Goal: Transaction & Acquisition: Purchase product/service

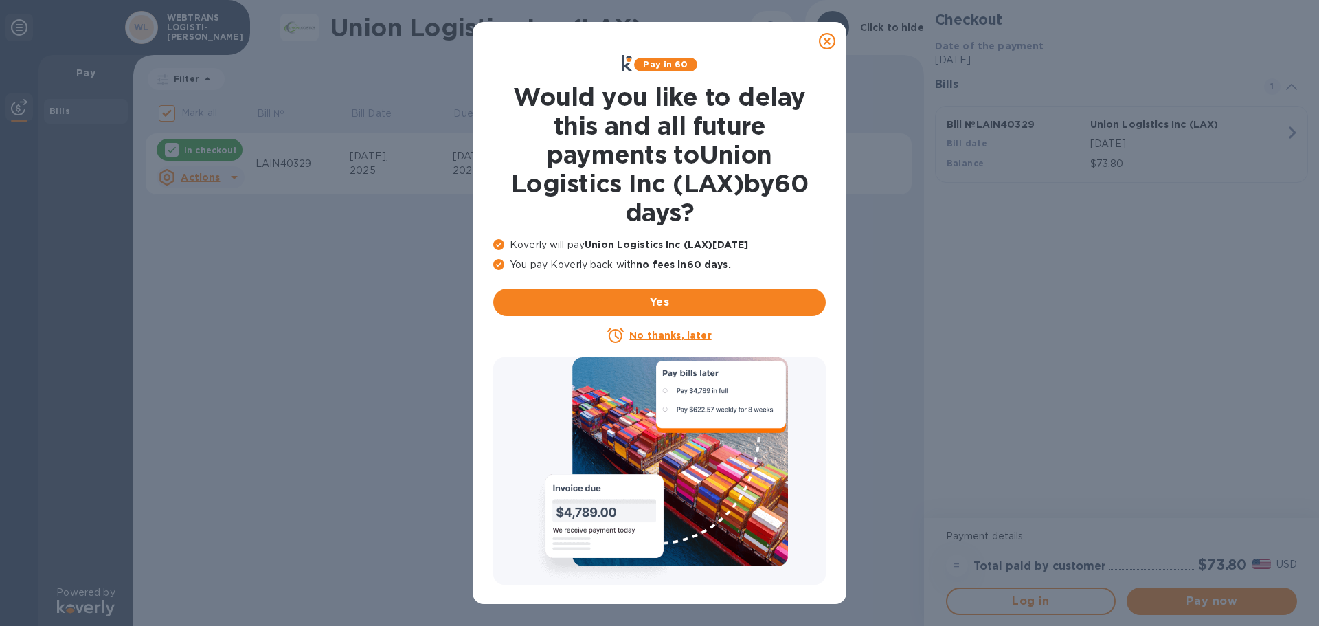
click at [825, 41] on icon at bounding box center [827, 41] width 16 height 16
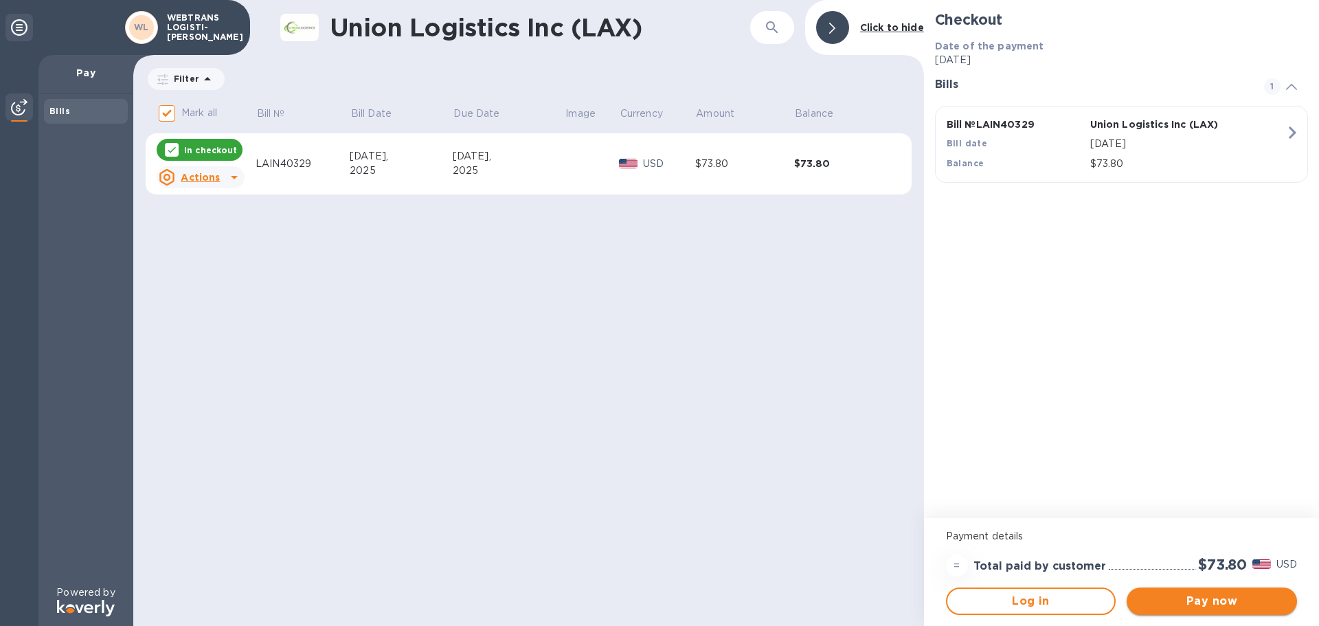
click at [1196, 601] on span "Pay now" at bounding box center [1212, 601] width 148 height 16
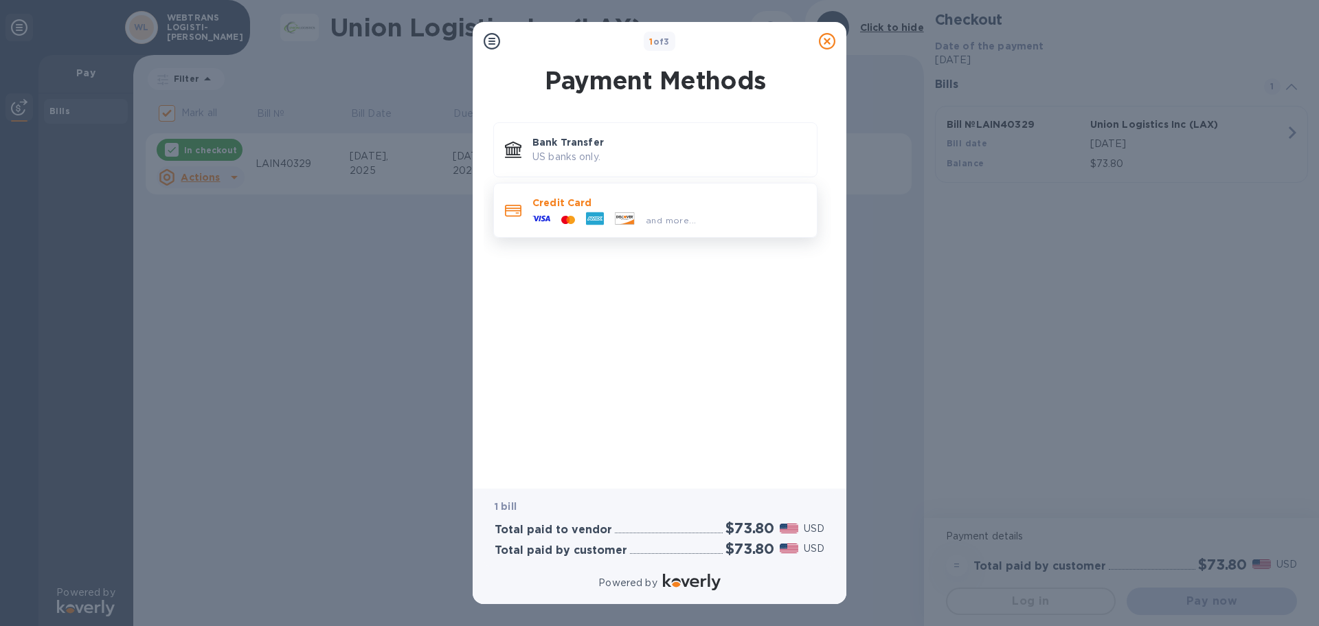
click at [605, 203] on p "Credit Card" at bounding box center [669, 203] width 273 height 14
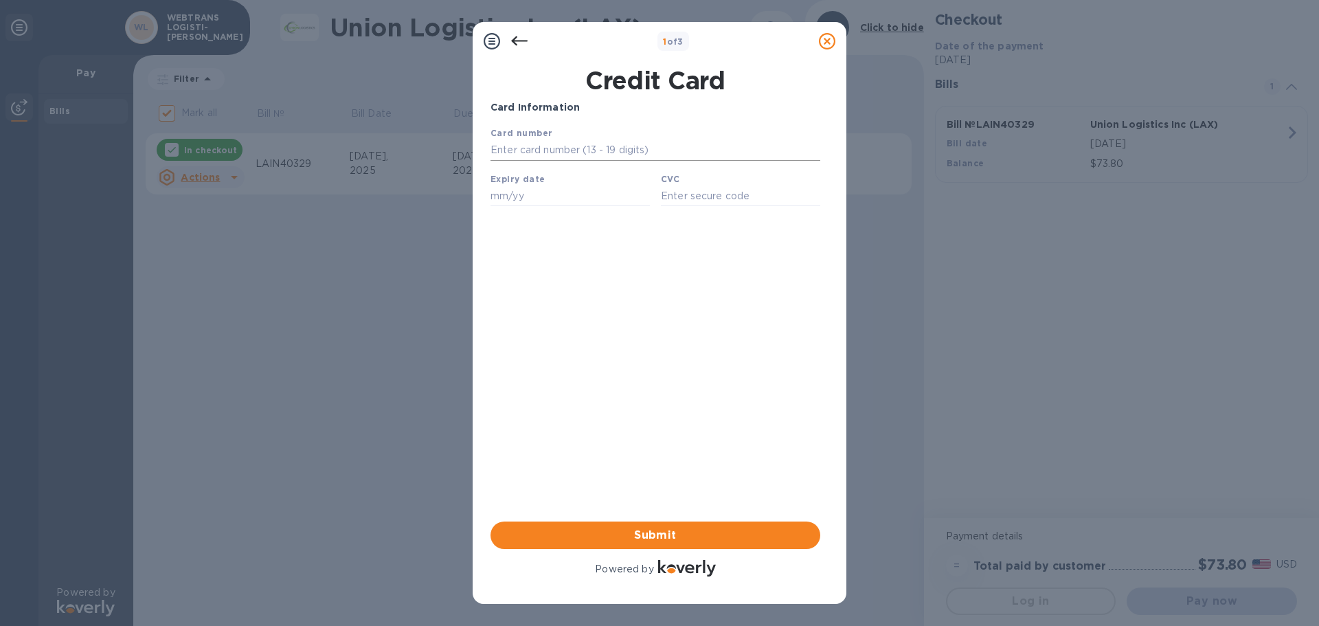
click at [548, 151] on input "text" at bounding box center [656, 150] width 330 height 21
type input "[CREDIT_CARD_NUMBER]"
type input "08/30"
type input "5461"
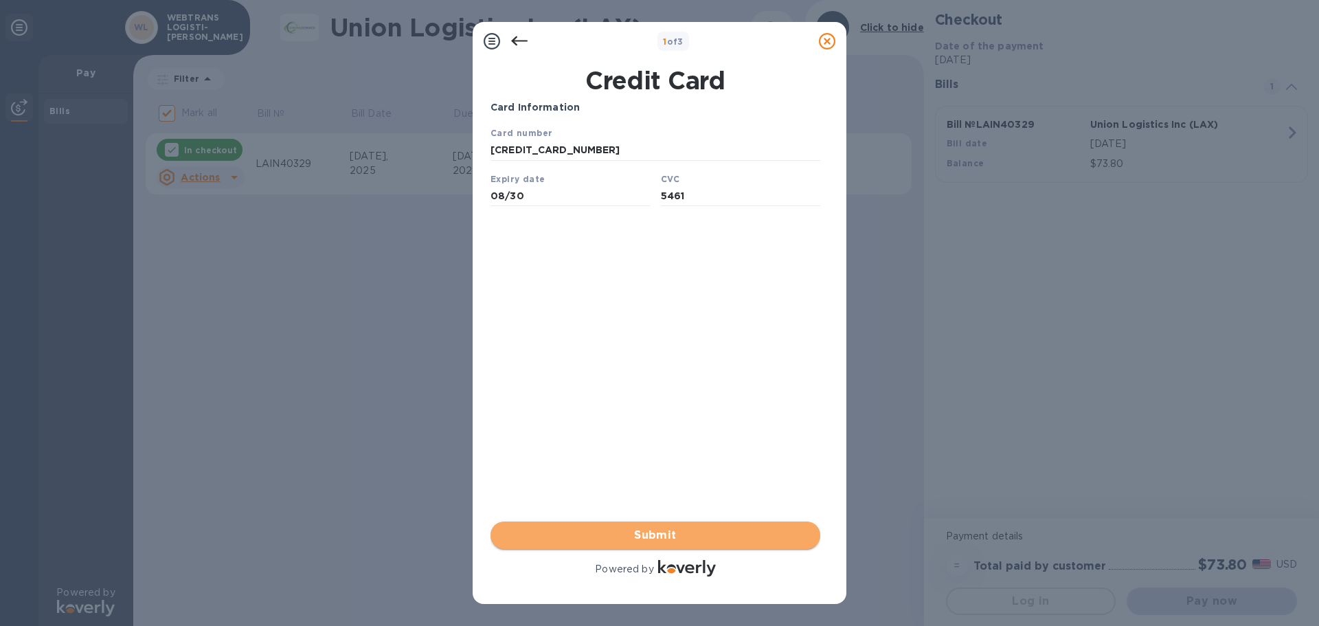
click at [644, 535] on span "Submit" at bounding box center [656, 535] width 308 height 16
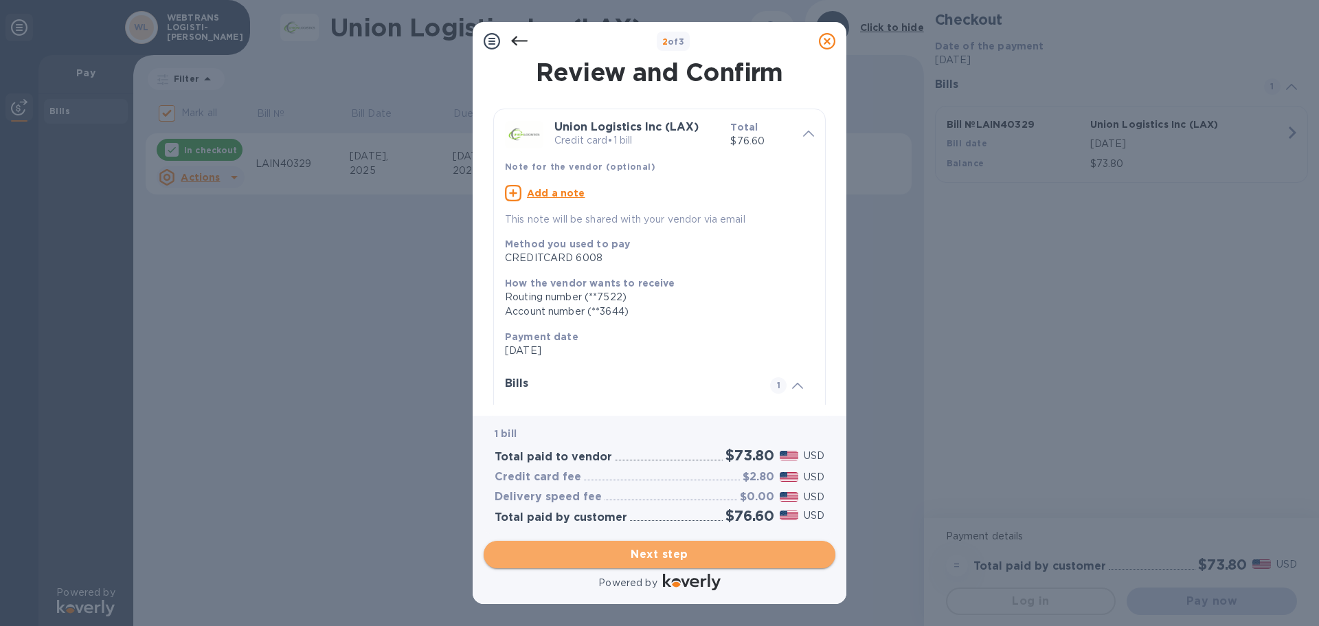
click at [702, 552] on span "Next step" at bounding box center [660, 554] width 330 height 16
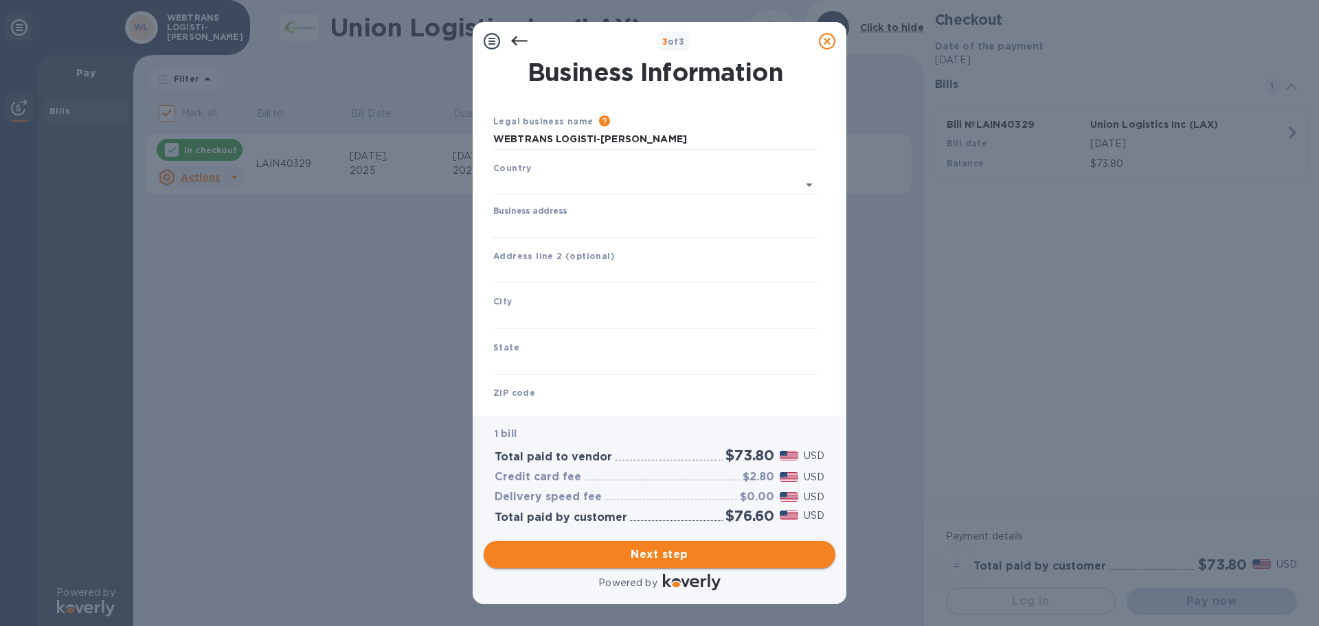
type input "[GEOGRAPHIC_DATA]"
click at [557, 227] on input "Business address" at bounding box center [655, 224] width 324 height 21
type input "[STREET_ADDRESS]"
click at [569, 316] on input "text" at bounding box center [655, 316] width 324 height 21
click at [546, 313] on input "text" at bounding box center [655, 316] width 324 height 21
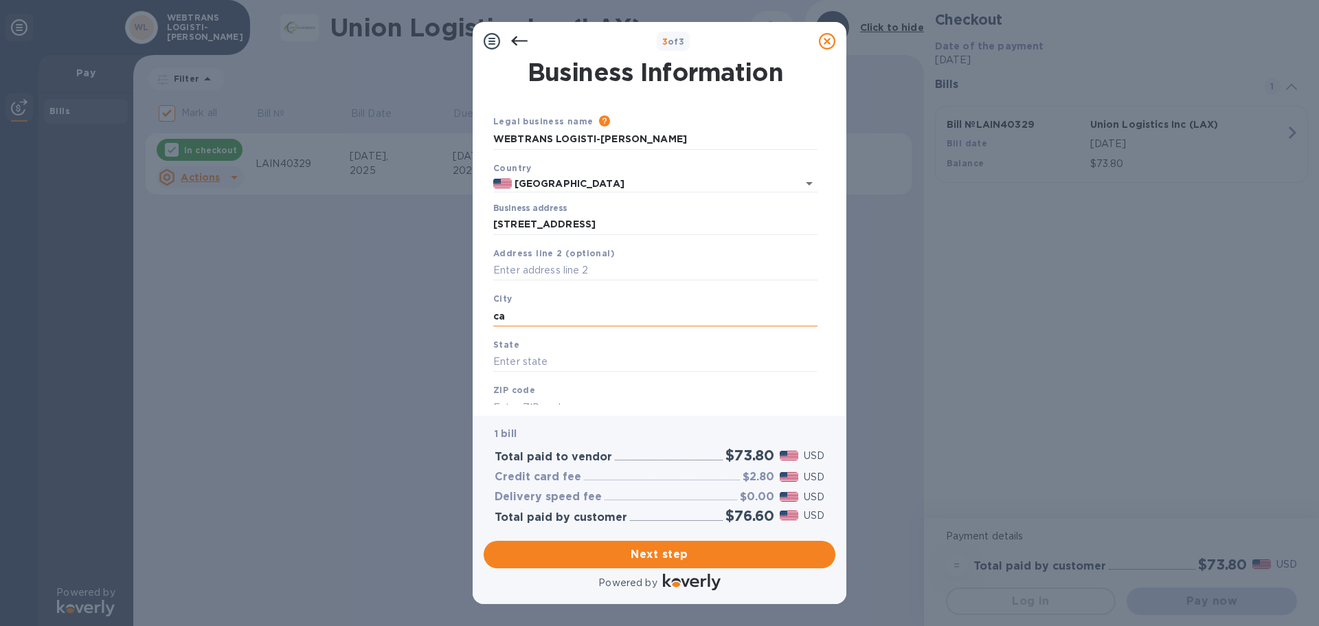
type input "c"
type input "[PERSON_NAME]"
click at [548, 361] on input "text" at bounding box center [655, 362] width 324 height 21
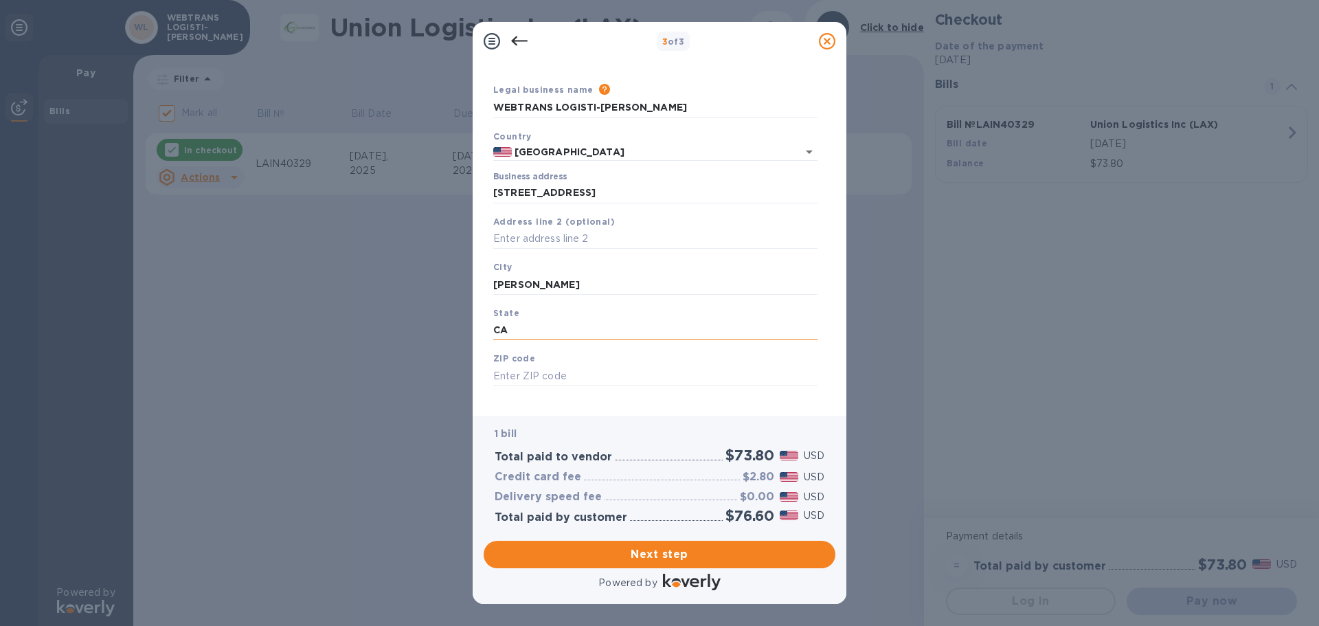
scroll to position [46, 0]
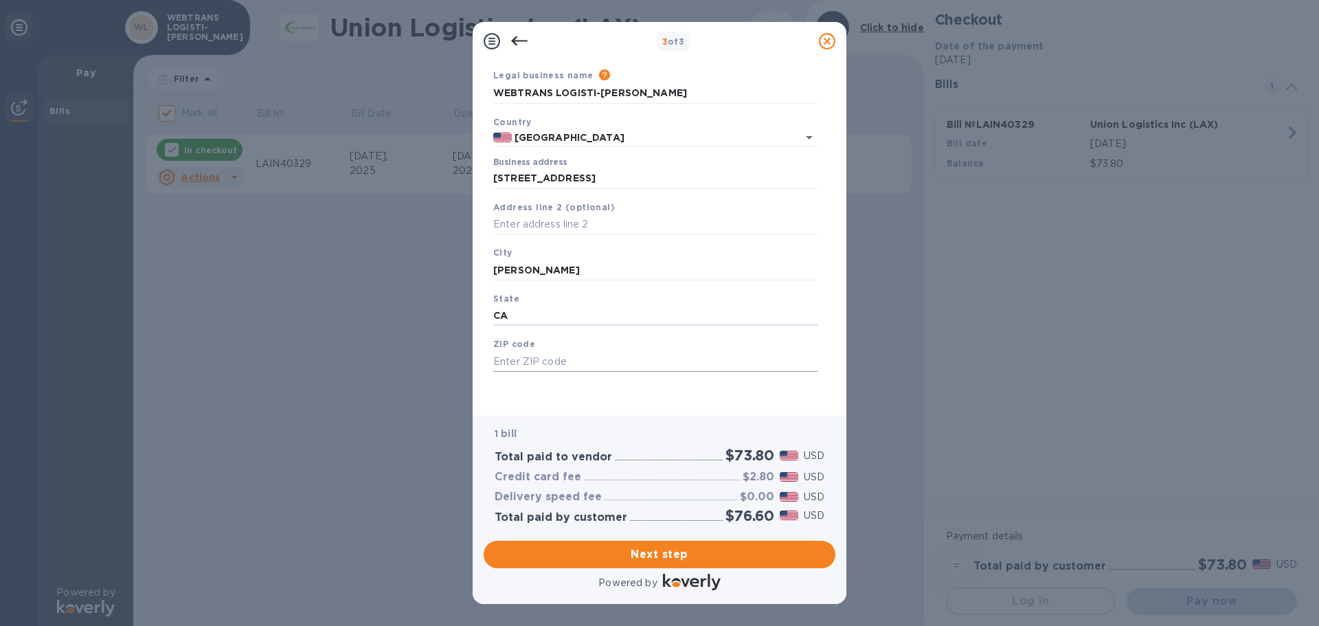
type input "CA"
click at [537, 359] on input "text" at bounding box center [655, 361] width 324 height 21
type input "90810"
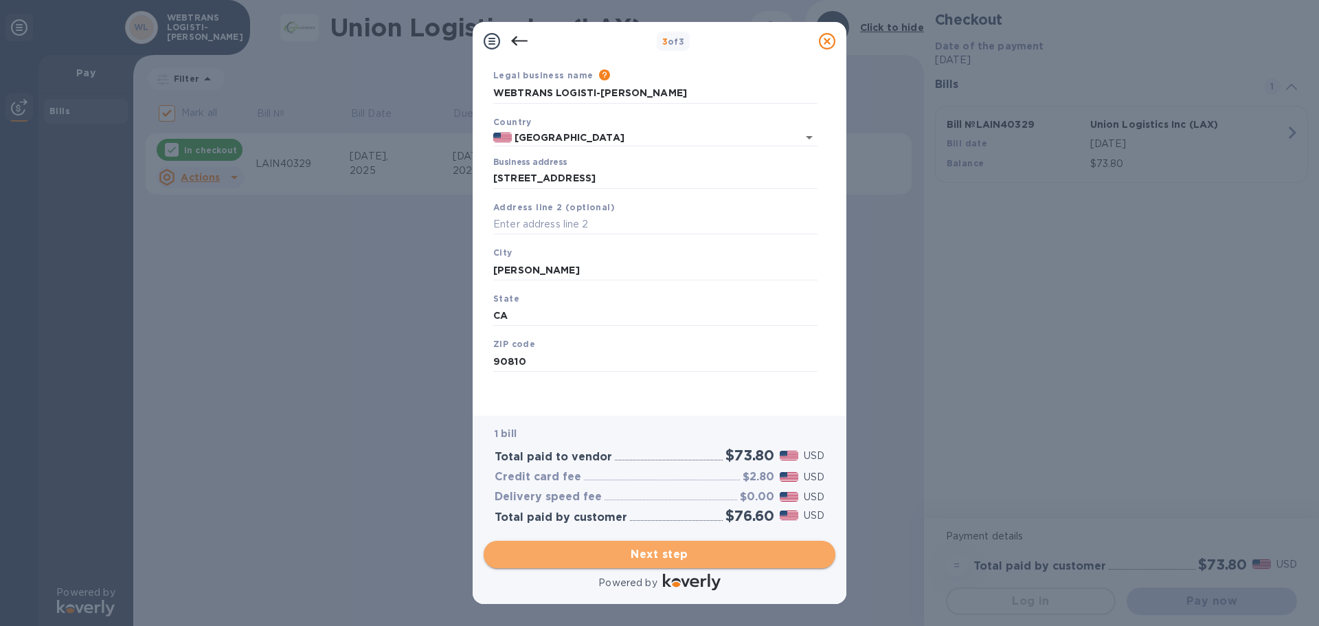
click at [660, 550] on span "Next step" at bounding box center [660, 554] width 330 height 16
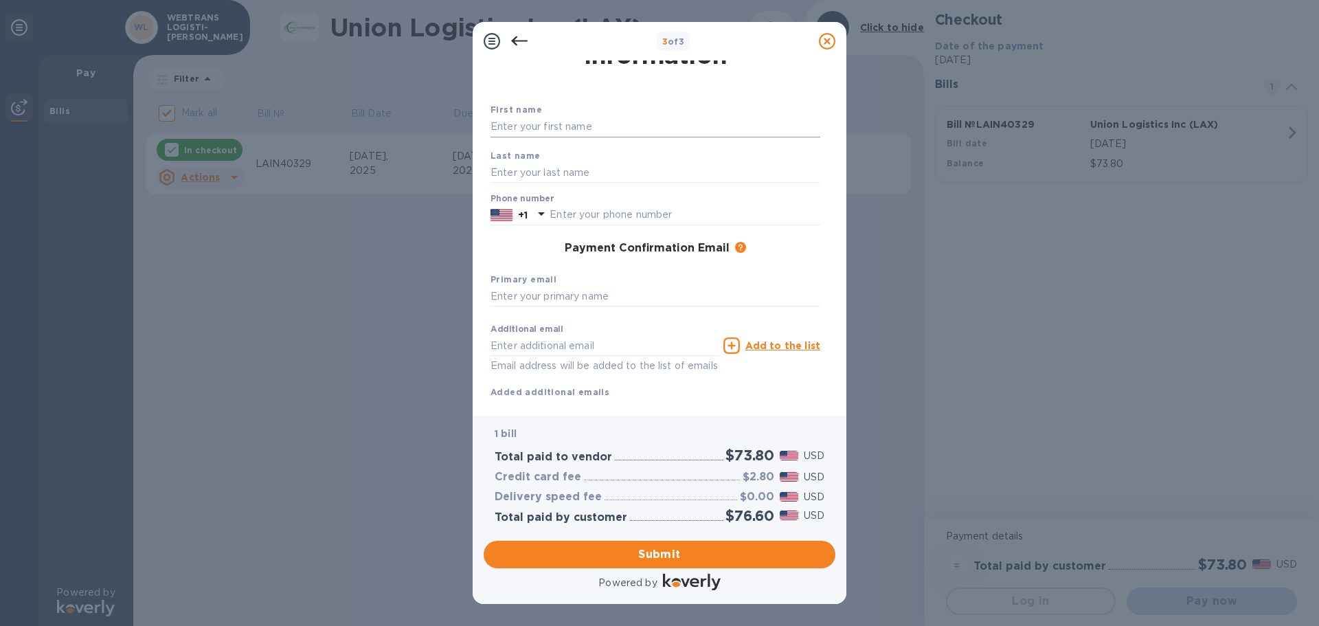
click at [539, 121] on input "text" at bounding box center [656, 127] width 330 height 21
type input "[PERSON_NAME]"
type input "PARK"
type input "3105226666"
type input "[EMAIL_ADDRESS][DOMAIN_NAME]"
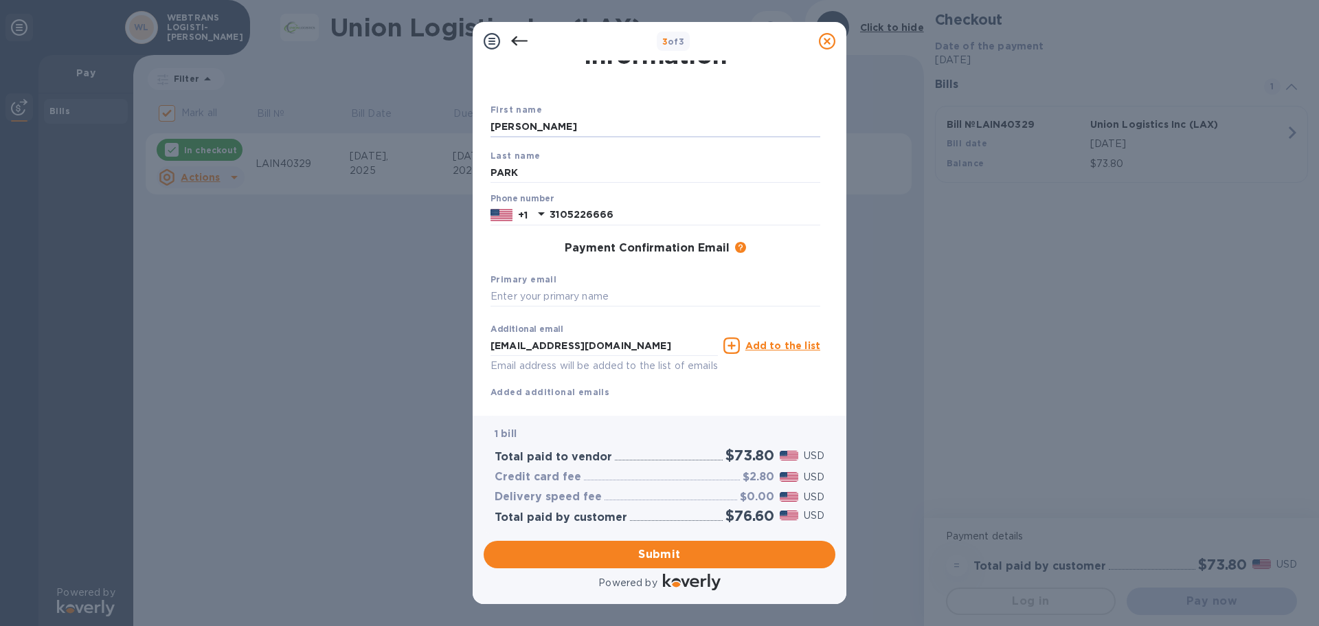
scroll to position [78, 0]
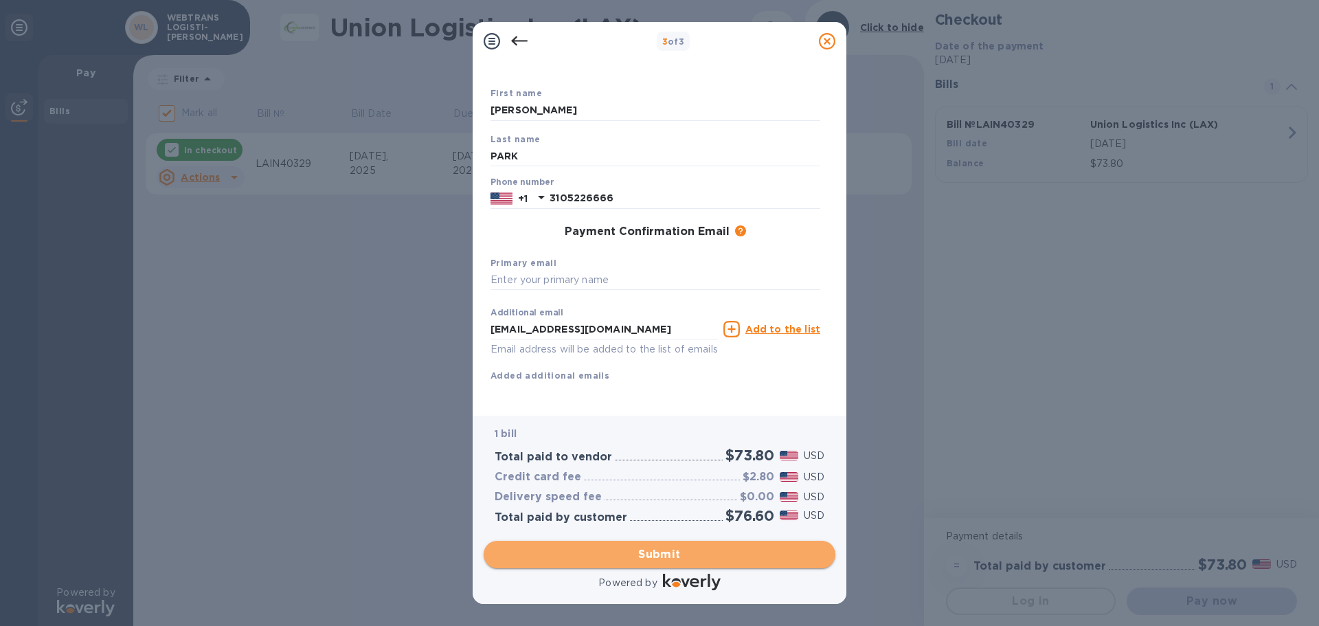
click at [660, 554] on span "Submit" at bounding box center [660, 554] width 330 height 16
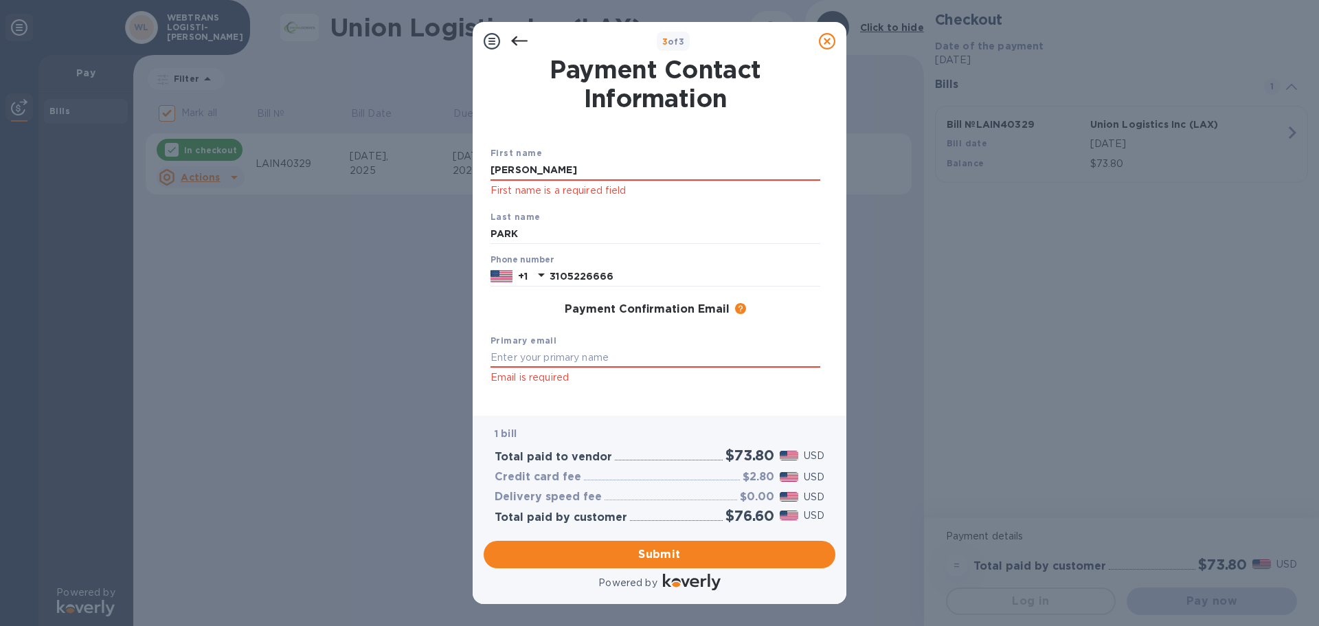
scroll to position [0, 0]
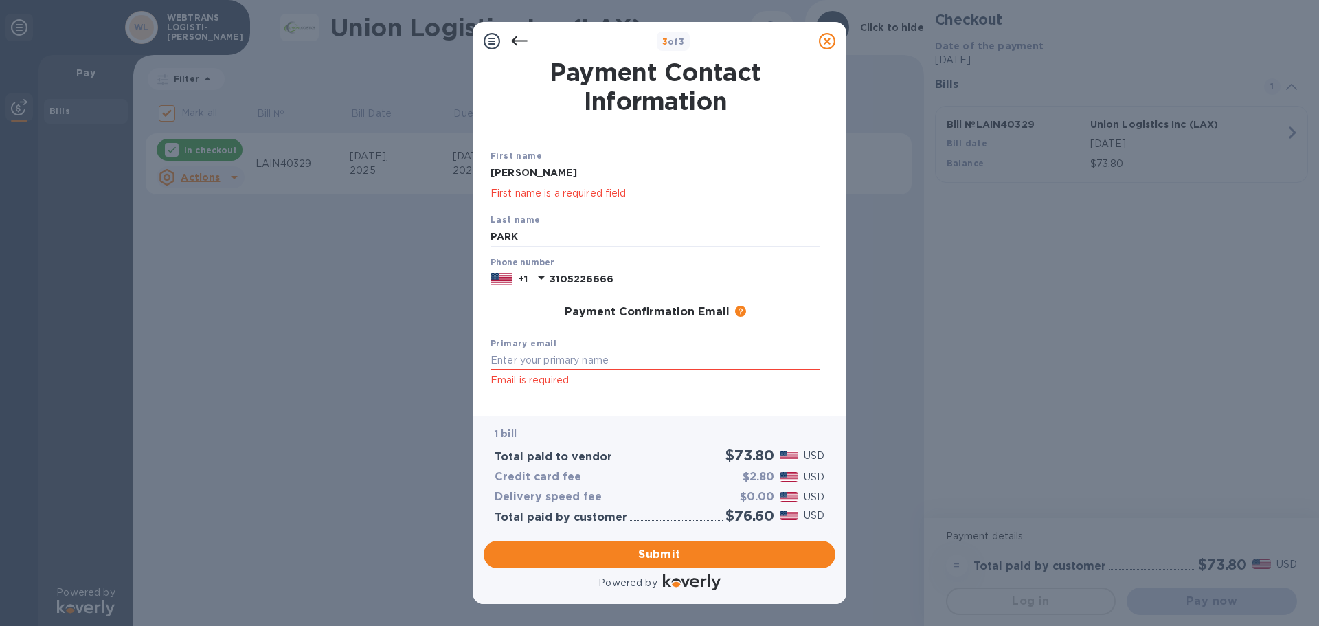
click at [554, 169] on input "[PERSON_NAME]" at bounding box center [656, 173] width 330 height 21
click at [546, 228] on input "PARK" at bounding box center [656, 237] width 330 height 21
click at [625, 279] on input "3105226666" at bounding box center [685, 279] width 271 height 21
click at [580, 358] on input "text" at bounding box center [656, 360] width 330 height 21
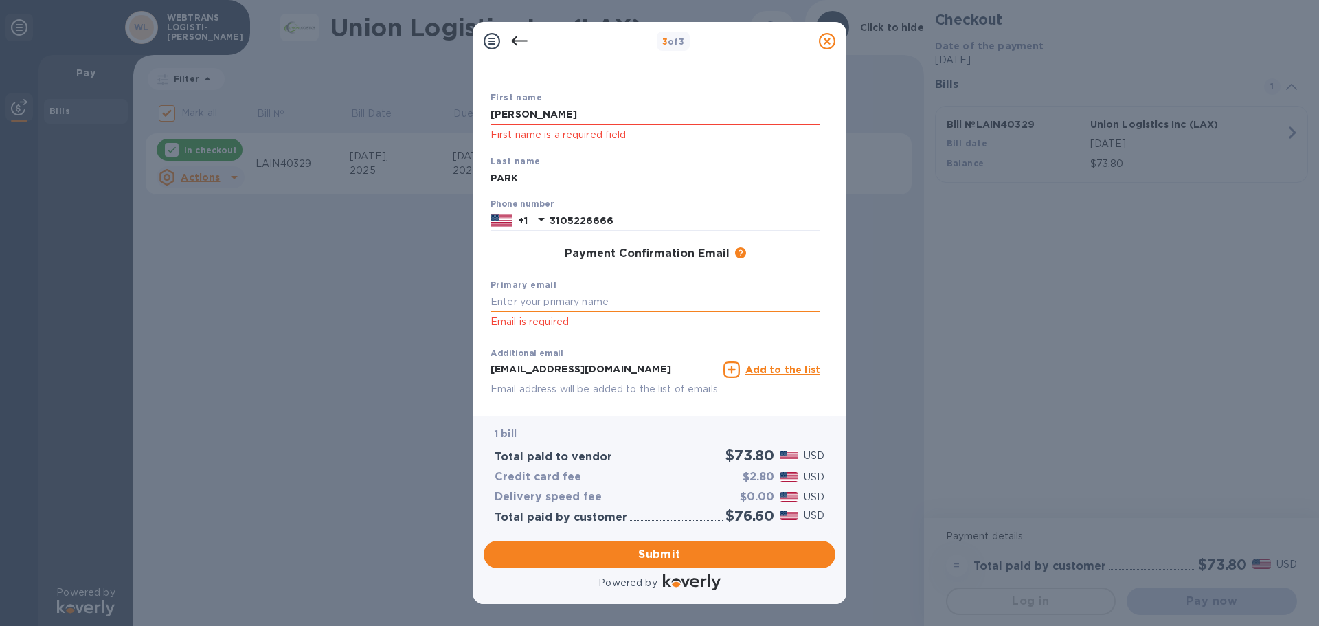
scroll to position [115, 0]
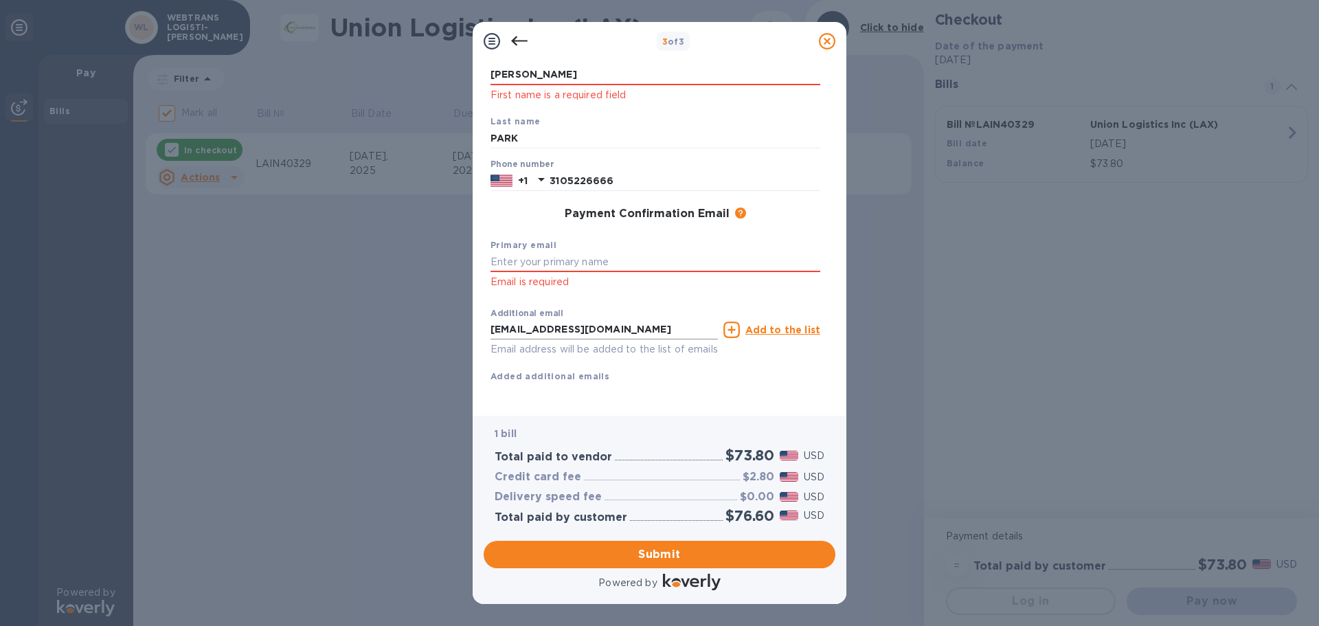
click at [648, 320] on input "[EMAIL_ADDRESS][DOMAIN_NAME]" at bounding box center [604, 330] width 227 height 21
click at [780, 372] on div "Additional email [EMAIL_ADDRESS][DOMAIN_NAME] Email address will be added to th…" at bounding box center [655, 342] width 341 height 93
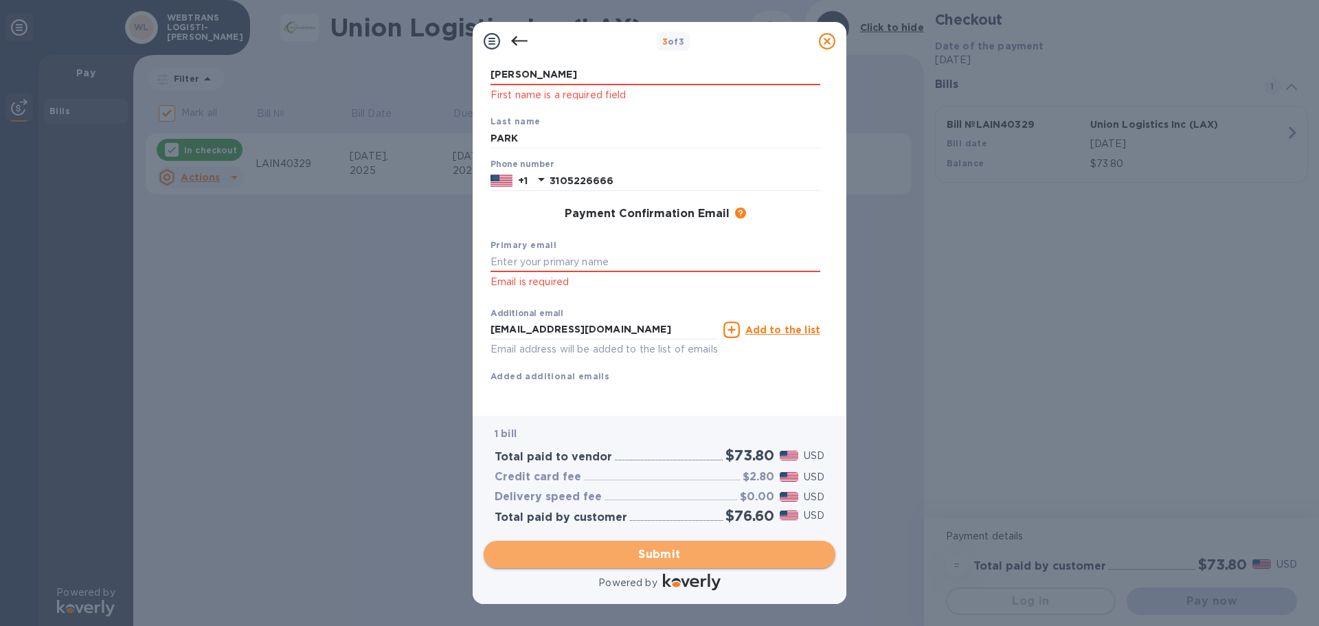
click at [645, 550] on span "Submit" at bounding box center [660, 554] width 330 height 16
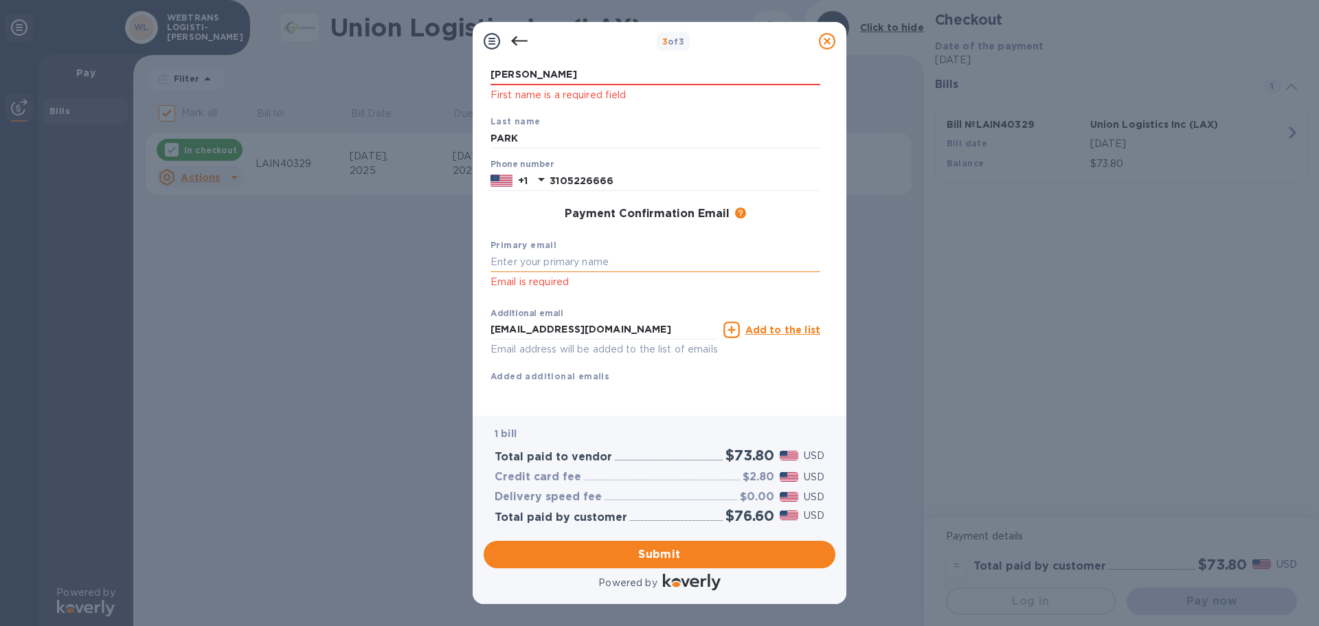
click at [510, 252] on input "text" at bounding box center [656, 262] width 330 height 21
type input "a"
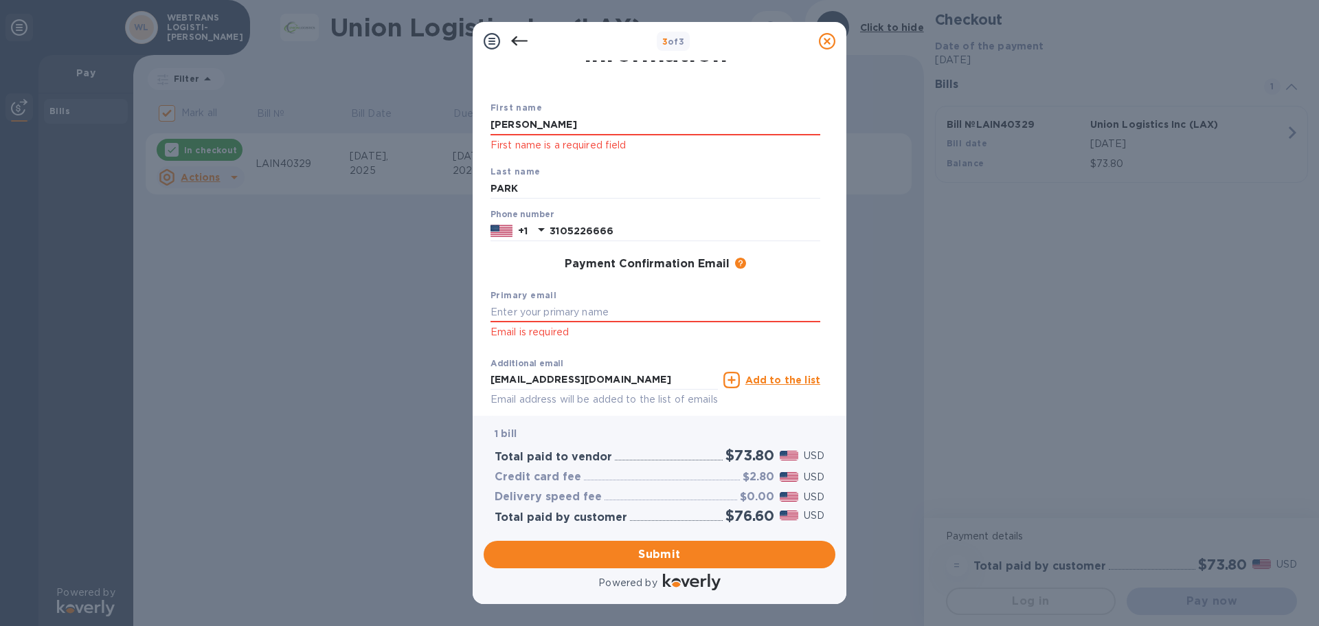
scroll to position [0, 0]
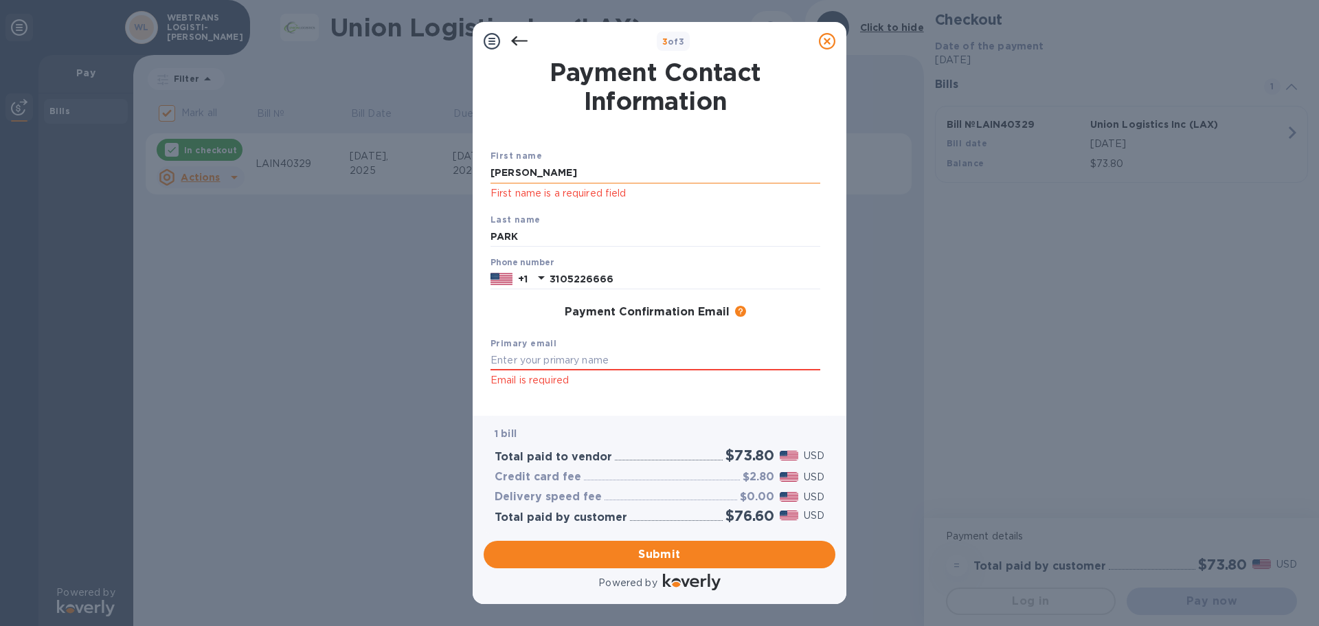
click at [555, 168] on input "[PERSON_NAME]" at bounding box center [656, 173] width 330 height 21
type input "A"
click at [530, 232] on input "PARK" at bounding box center [656, 237] width 330 height 21
click at [548, 170] on input "[PERSON_NAME]" at bounding box center [656, 173] width 330 height 21
type input "A"
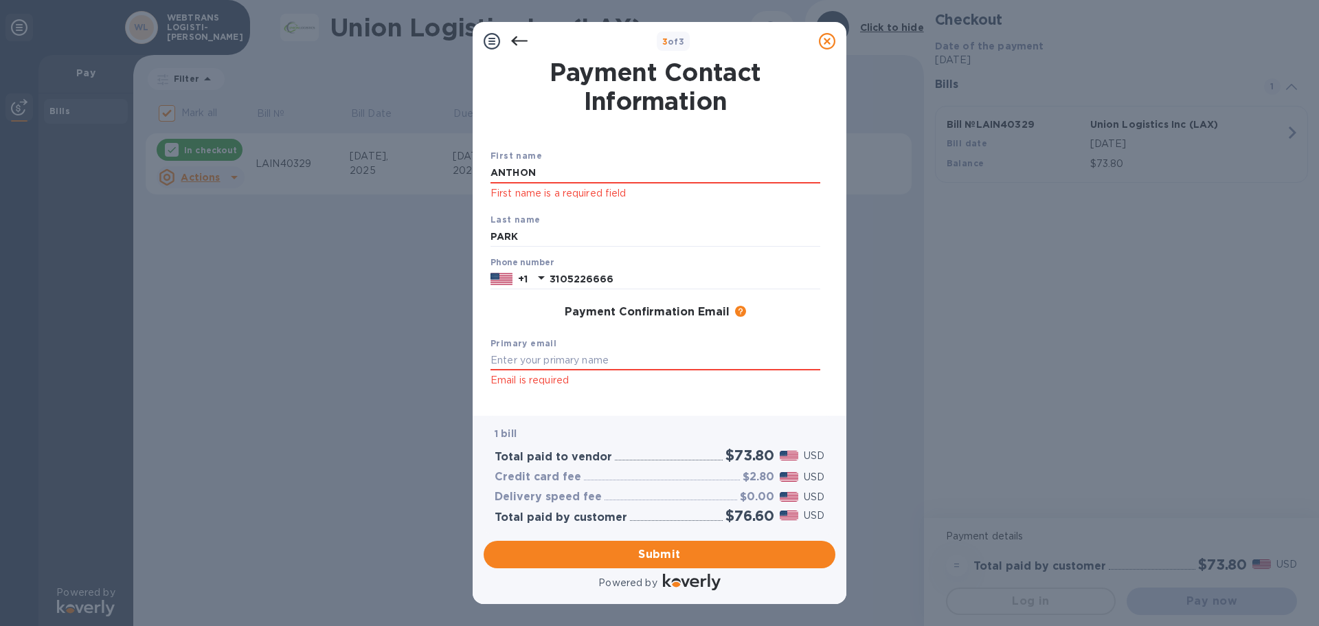
type input "[PERSON_NAME]"
click at [533, 232] on input "PARK" at bounding box center [656, 237] width 330 height 21
click at [597, 326] on div "First name [PERSON_NAME] First name is a required field Last name PARK Phone nu…" at bounding box center [655, 315] width 341 height 344
click at [553, 359] on input "text" at bounding box center [656, 360] width 330 height 21
click at [579, 389] on div "Primary email Email is required" at bounding box center [655, 362] width 341 height 64
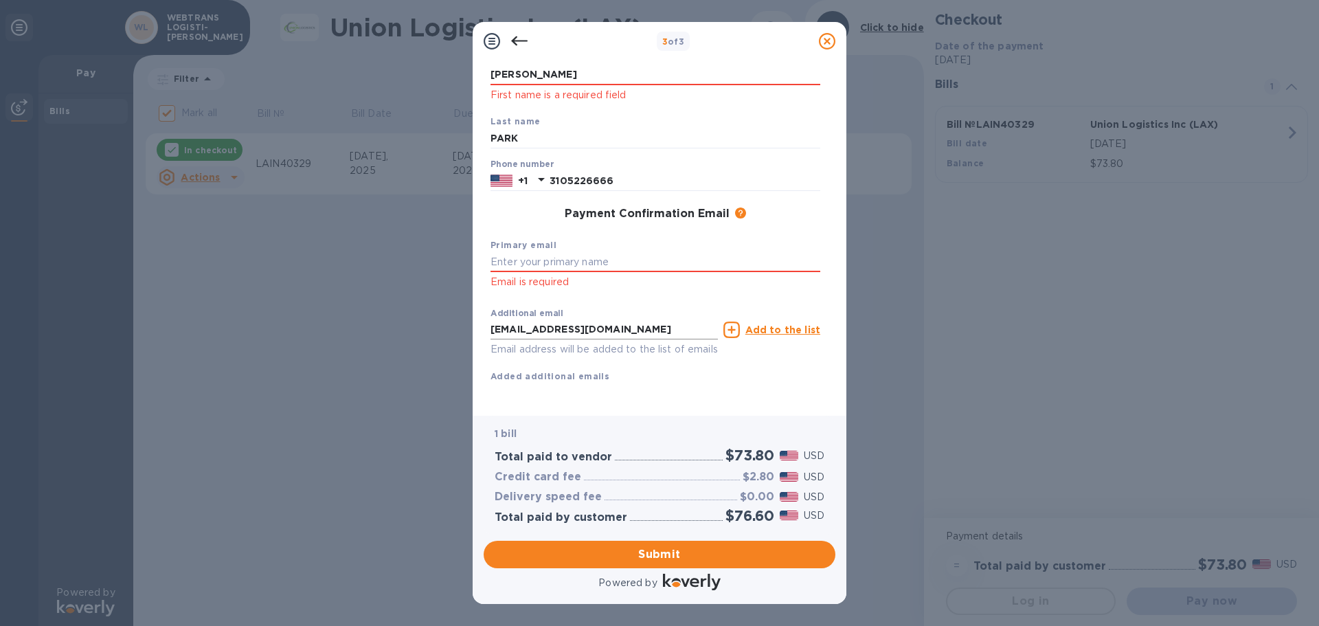
scroll to position [115, 0]
click at [628, 550] on span "Submit" at bounding box center [660, 554] width 330 height 16
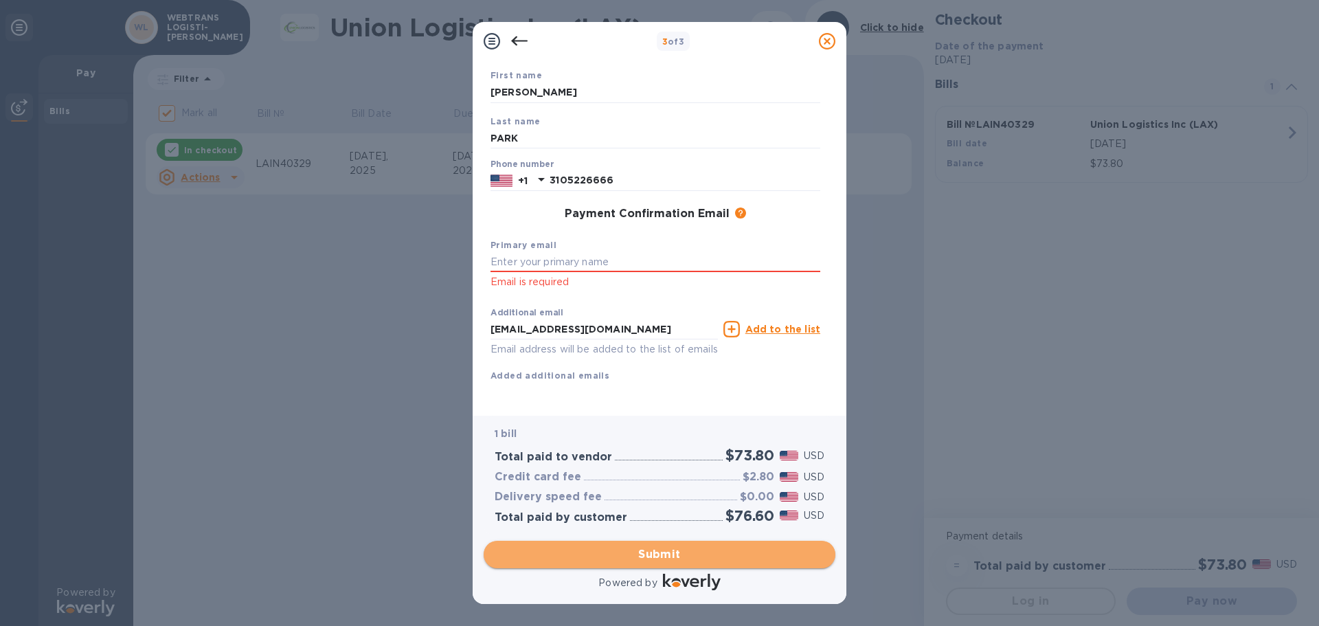
click at [627, 548] on span "Submit" at bounding box center [660, 554] width 330 height 16
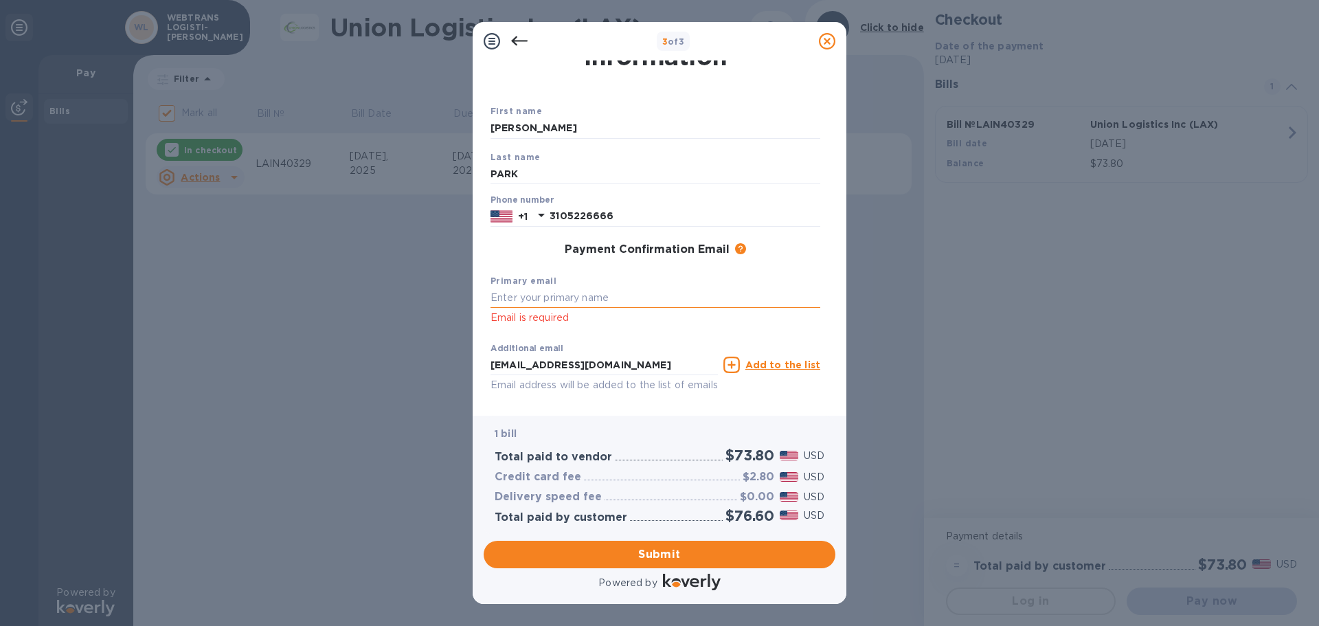
scroll to position [0, 0]
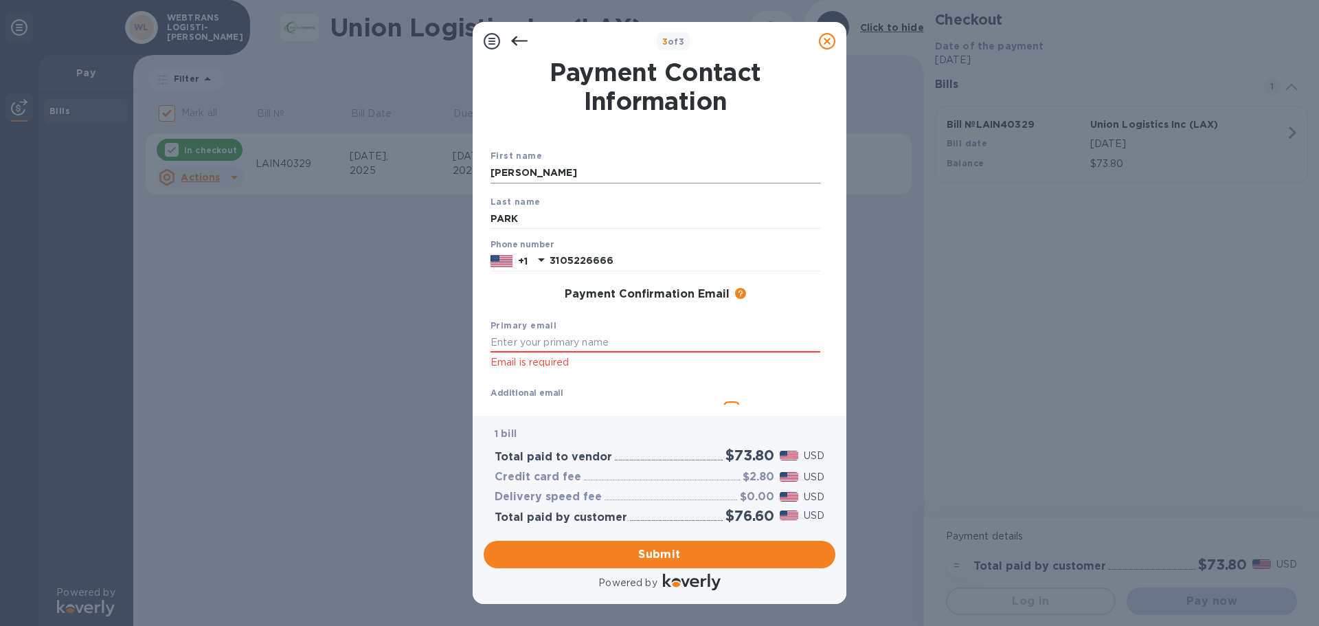
click at [547, 176] on input "[PERSON_NAME]" at bounding box center [656, 173] width 330 height 21
click at [533, 352] on input "text" at bounding box center [656, 343] width 330 height 21
type input "A"
type input "[EMAIL_ADDRESS][DOMAIN_NAME]"
click at [612, 381] on div "Additional email [EMAIL_ADDRESS][DOMAIN_NAME] Email address will be added to th…" at bounding box center [604, 410] width 233 height 62
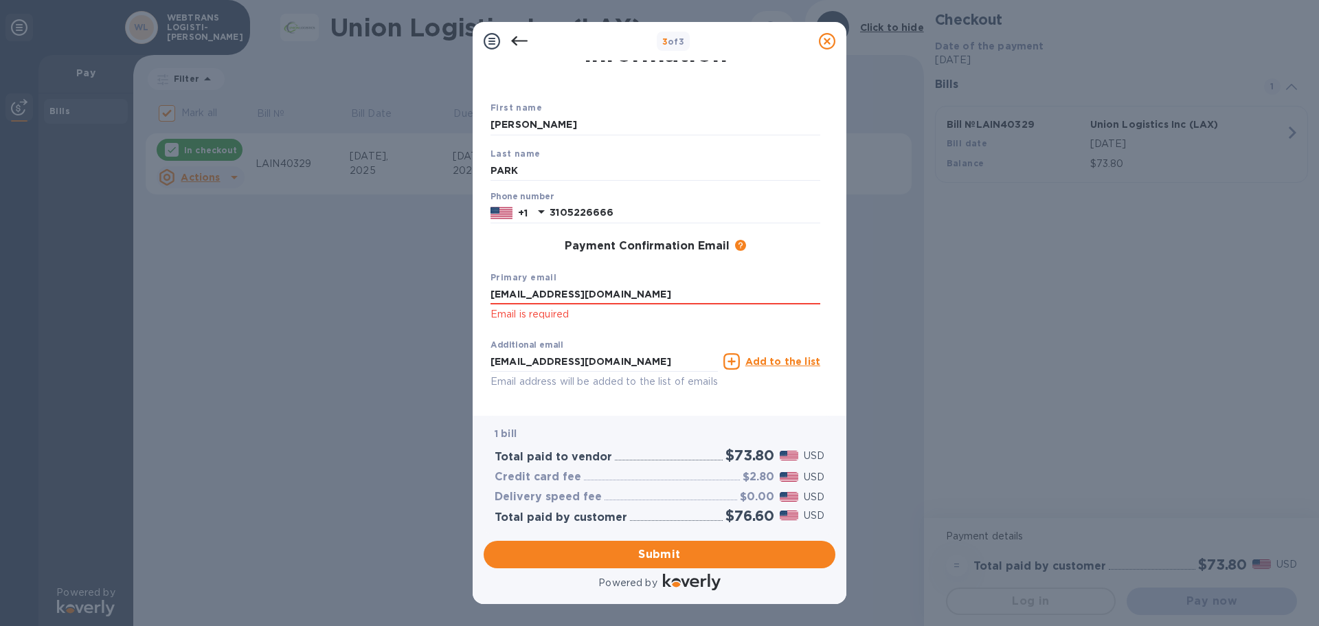
scroll to position [96, 0]
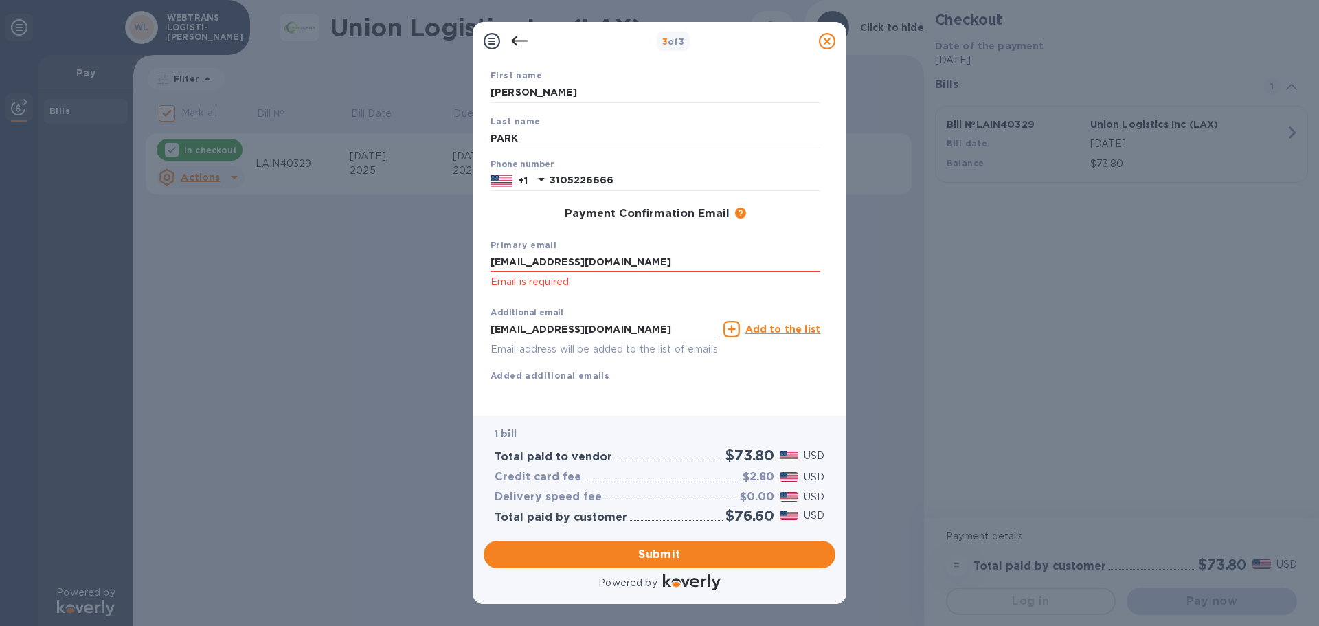
click at [671, 319] on input "[EMAIL_ADDRESS][DOMAIN_NAME]" at bounding box center [604, 329] width 227 height 21
click at [648, 274] on p "Email is required" at bounding box center [656, 282] width 330 height 16
click at [674, 371] on div "Additional email [EMAIL_ADDRESS][DOMAIN_NAME] Email address will be added to th…" at bounding box center [655, 341] width 341 height 93
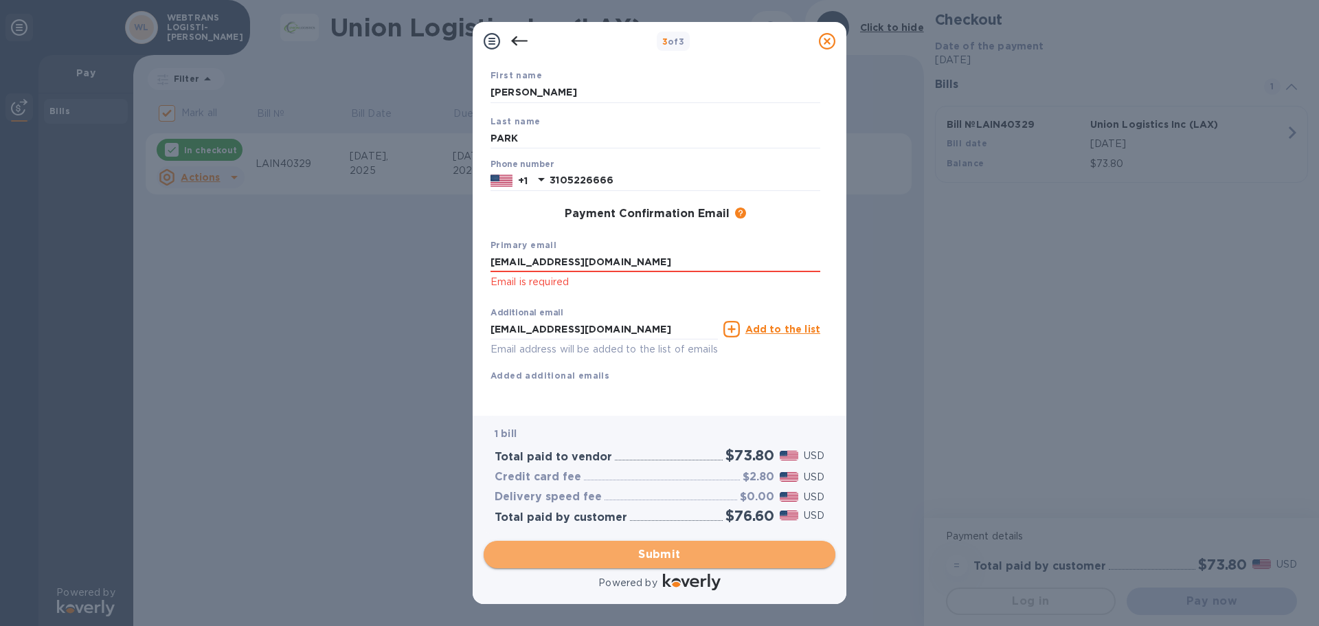
click at [676, 552] on span "Submit" at bounding box center [660, 554] width 330 height 16
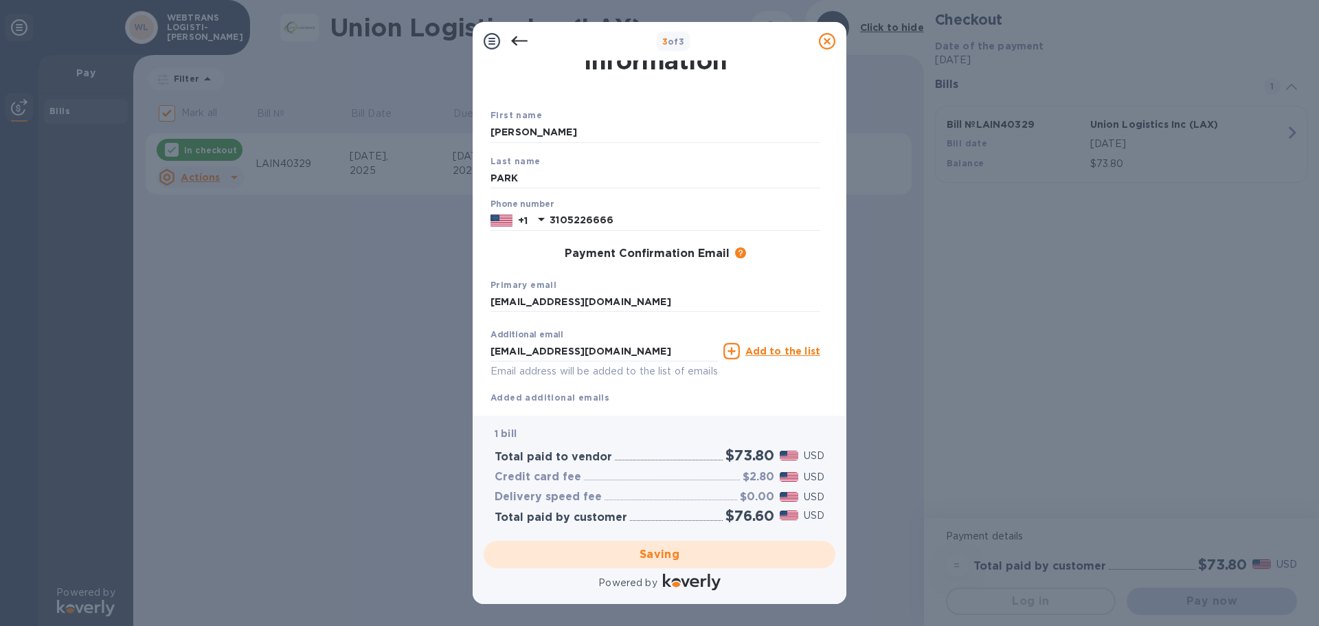
scroll to position [78, 0]
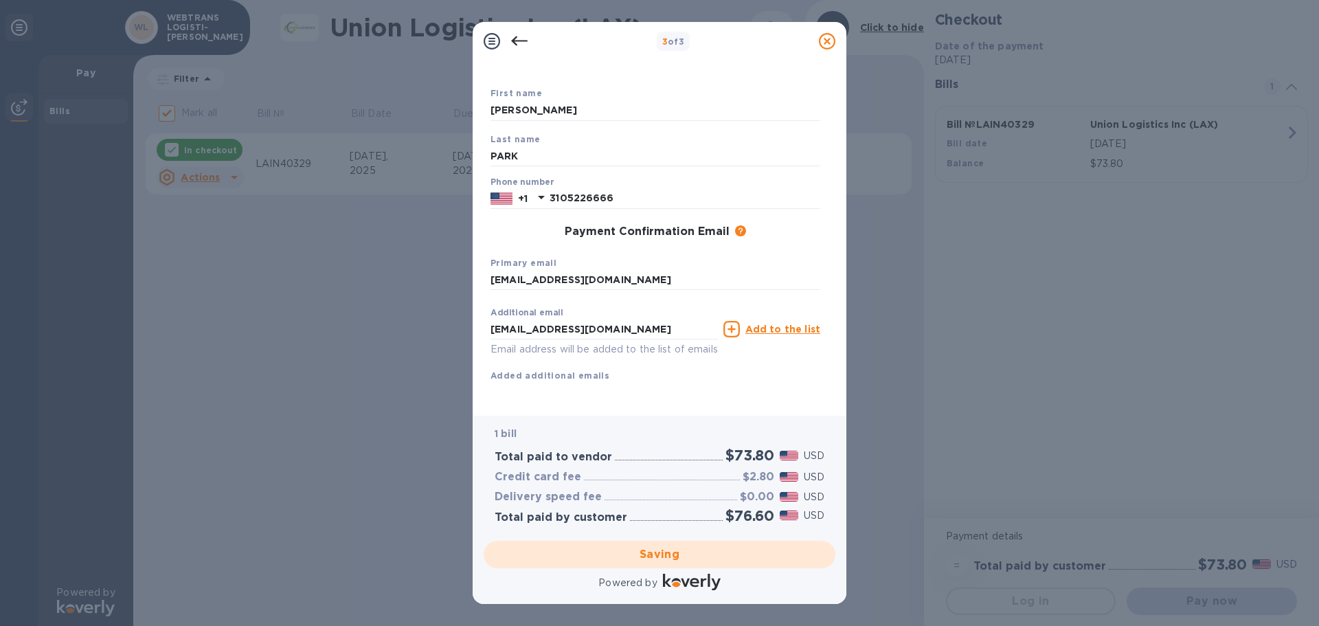
checkbox input "false"
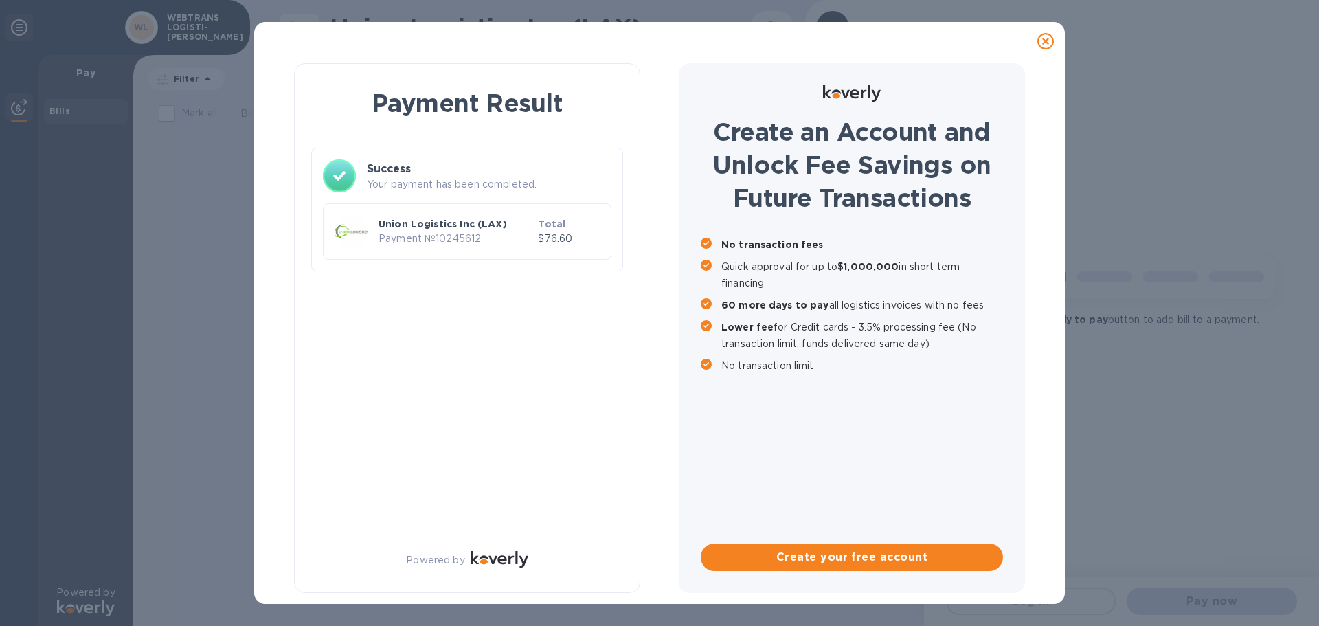
scroll to position [0, 0]
